Goal: Transaction & Acquisition: Purchase product/service

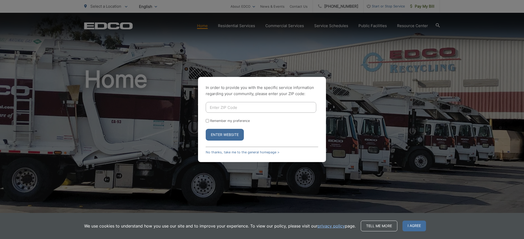
click at [265, 107] on input "Enter ZIP Code" at bounding box center [261, 107] width 111 height 11
type input "91950"
click at [207, 120] on input "Remember my preference" at bounding box center [207, 120] width 3 height 3
checkbox input "true"
click at [213, 137] on button "Enter Website" at bounding box center [225, 135] width 38 height 12
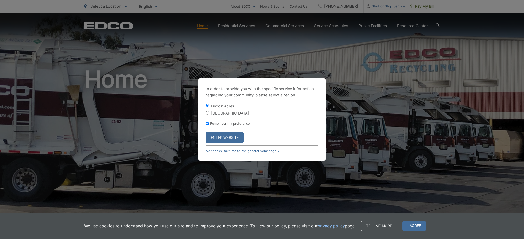
click at [228, 137] on button "Enter Website" at bounding box center [225, 138] width 38 height 12
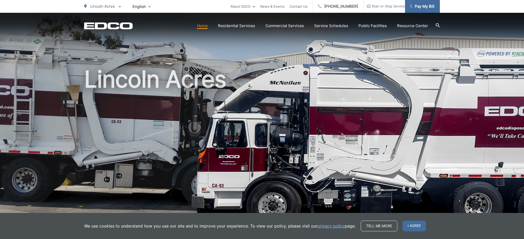
click at [418, 8] on span "Pay My Bill" at bounding box center [423, 6] width 24 height 6
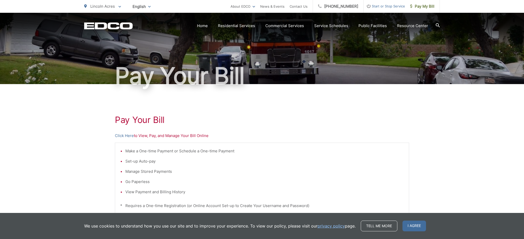
scroll to position [18, 0]
click at [127, 135] on link "Click Here" at bounding box center [124, 136] width 19 height 6
